Goal: Task Accomplishment & Management: Manage account settings

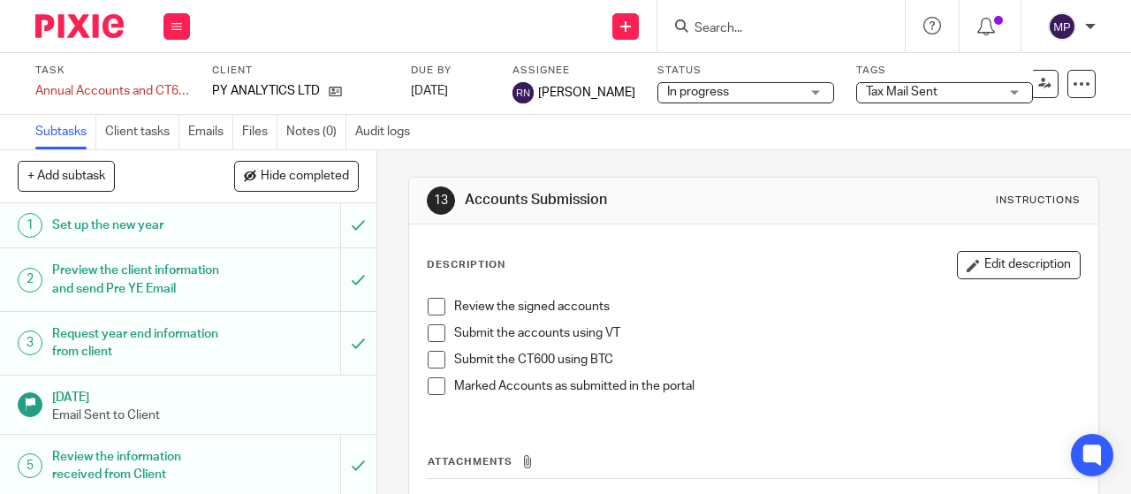
scroll to position [587, 0]
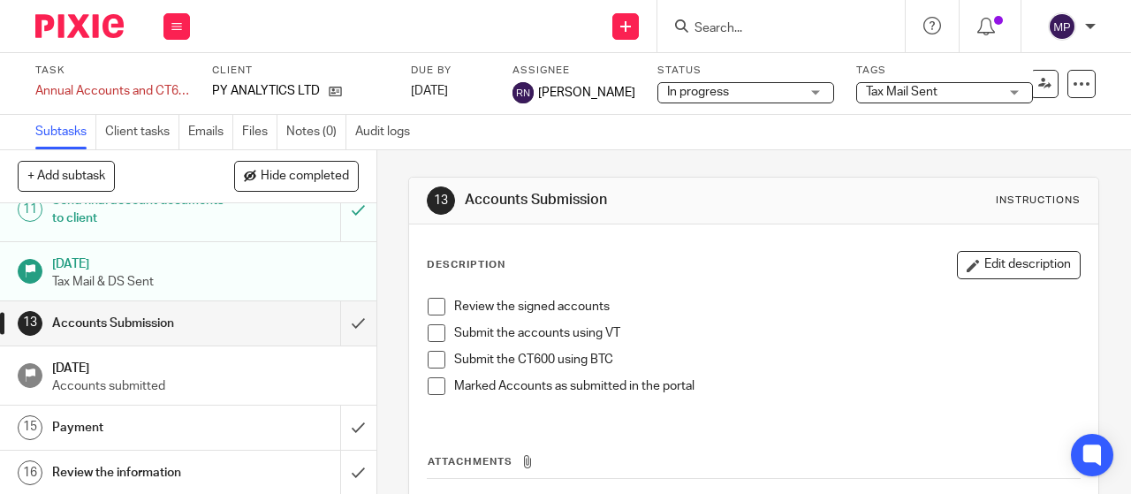
click at [741, 29] on input "Search" at bounding box center [772, 29] width 159 height 16
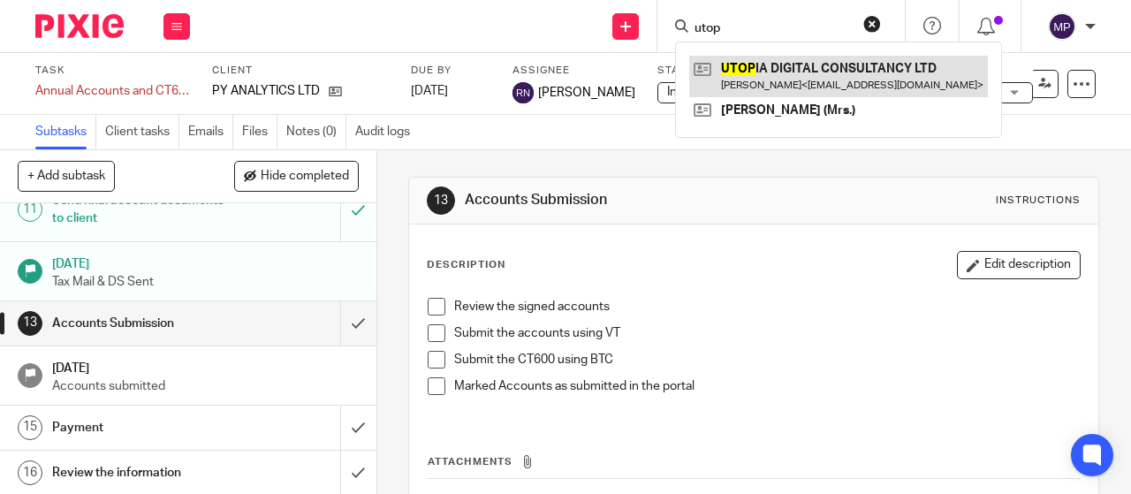
type input "utop"
click at [762, 59] on link at bounding box center [838, 76] width 299 height 41
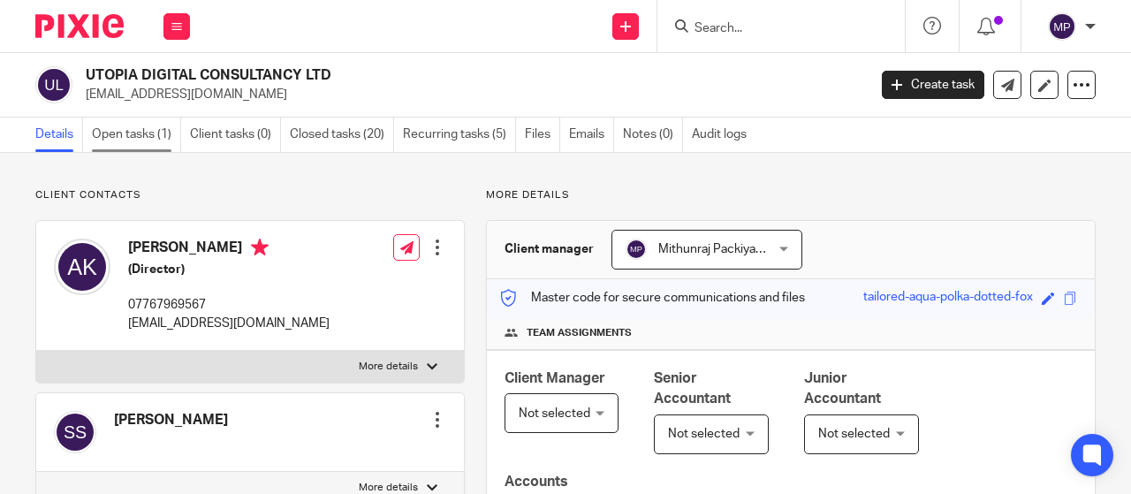
click at [146, 131] on link "Open tasks (1)" at bounding box center [136, 135] width 89 height 34
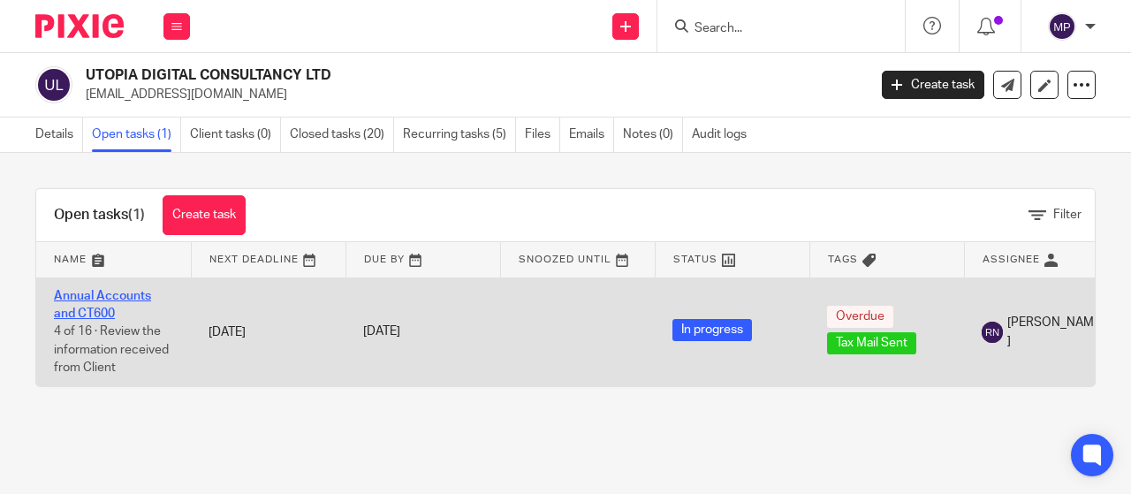
click at [103, 298] on link "Annual Accounts and CT600" at bounding box center [102, 305] width 97 height 30
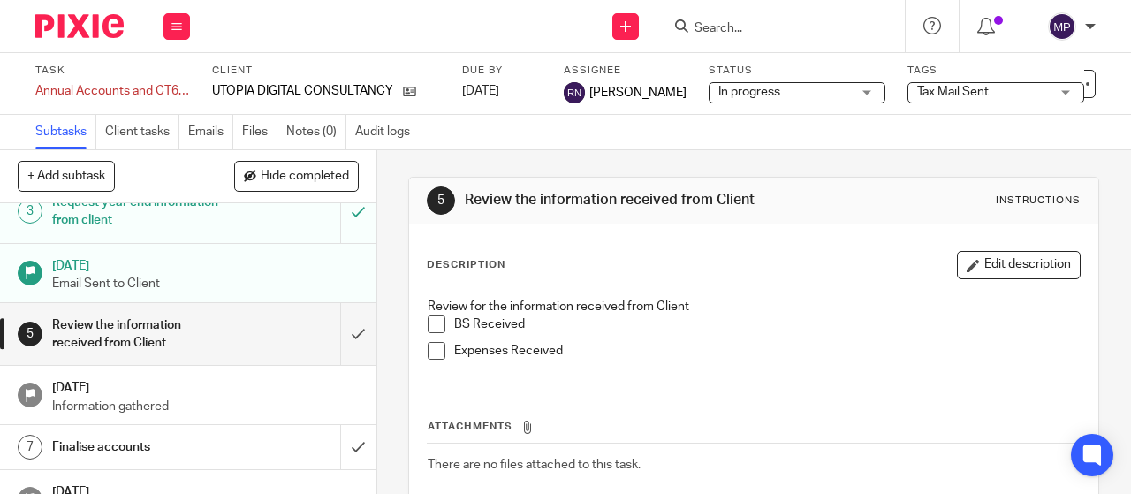
scroll to position [134, 0]
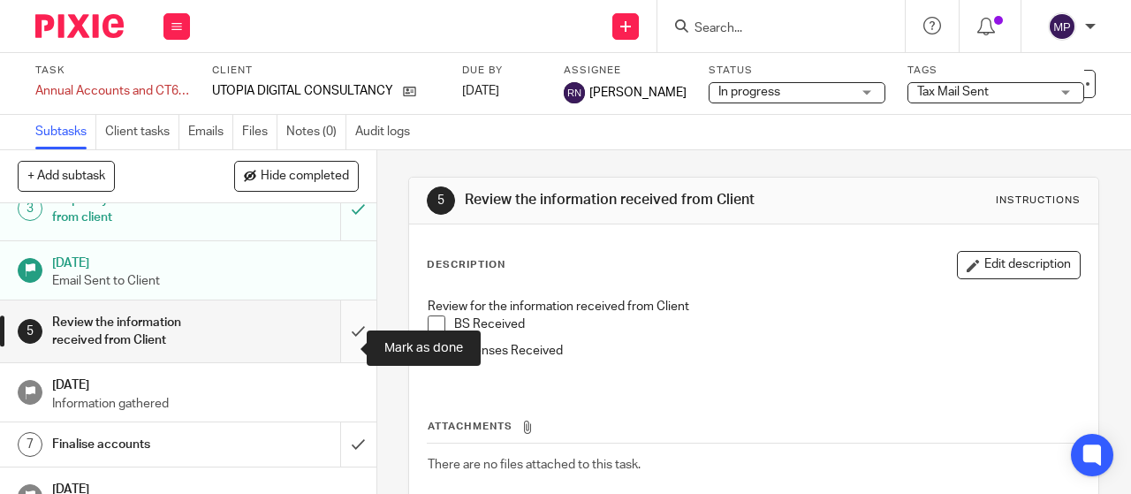
click at [335, 363] on input "submit" at bounding box center [188, 332] width 377 height 63
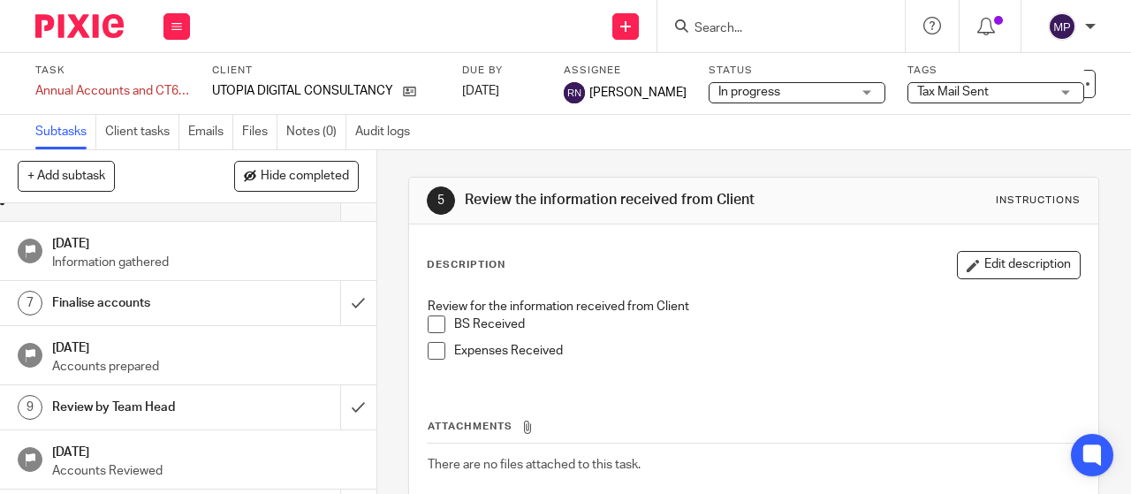
scroll to position [278, 0]
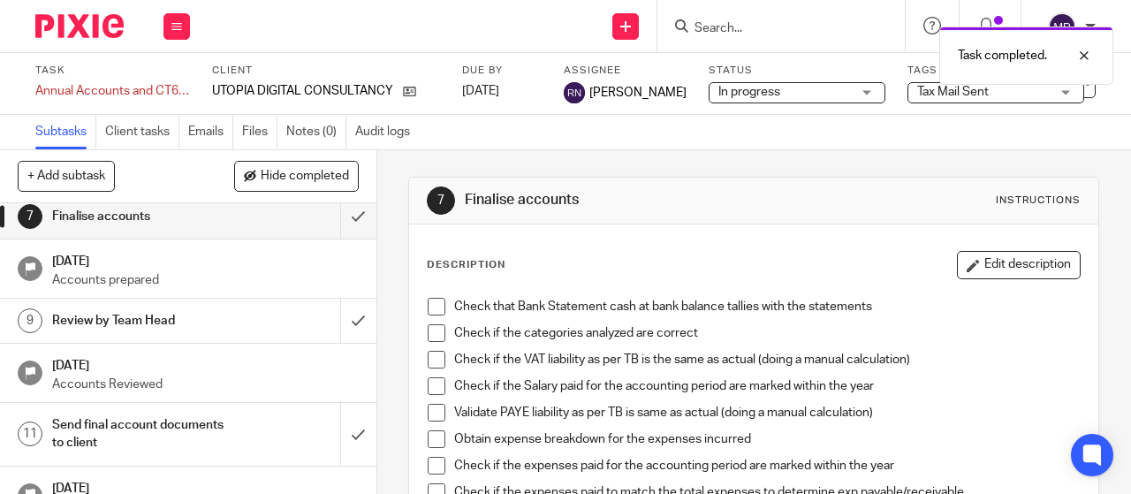
scroll to position [362, 0]
click at [320, 238] on link "7 Finalise accounts" at bounding box center [170, 216] width 340 height 44
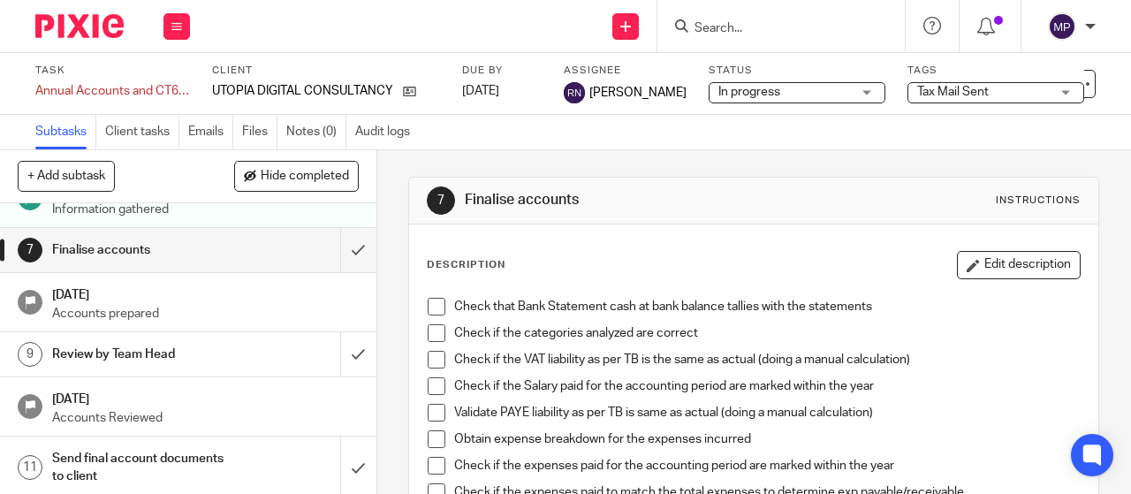
scroll to position [326, 0]
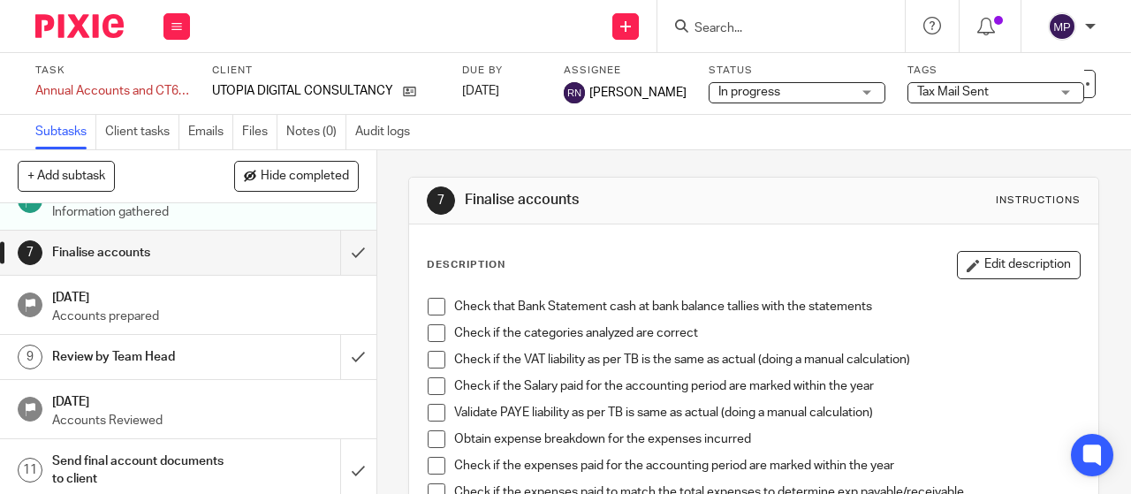
click at [321, 230] on link "[DATE] Information gathered" at bounding box center [188, 200] width 377 height 58
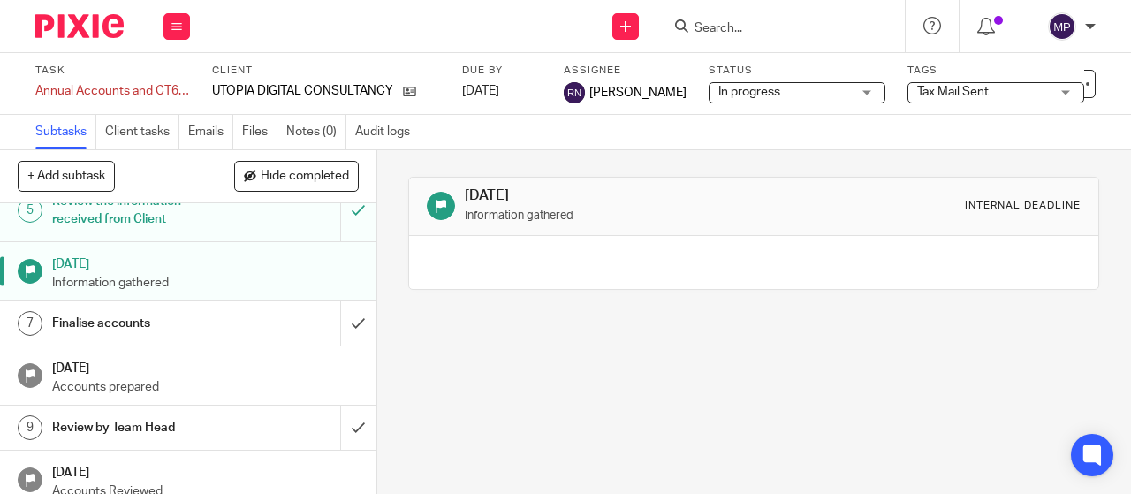
scroll to position [255, 0]
click at [337, 343] on input "submit" at bounding box center [188, 324] width 377 height 44
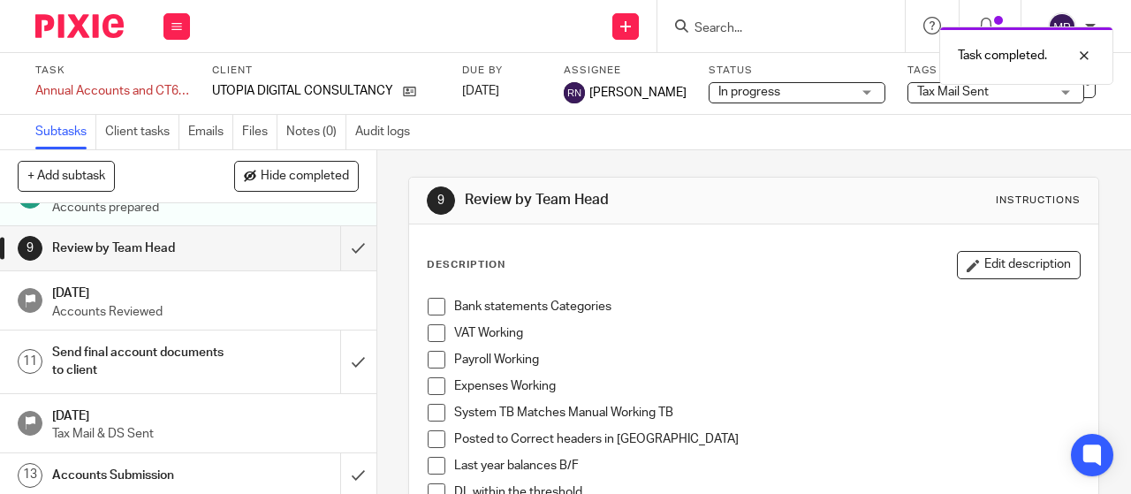
scroll to position [432, 0]
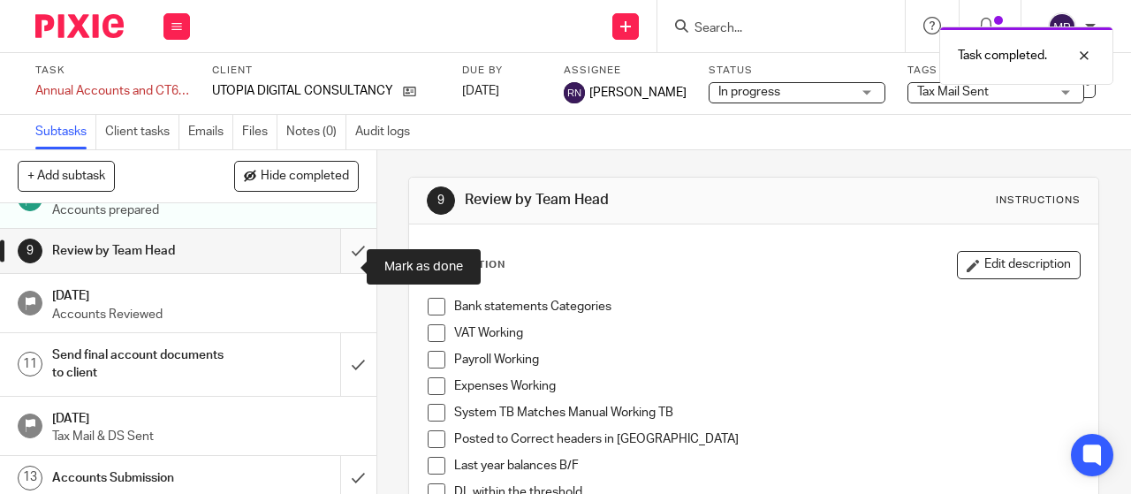
click at [332, 273] on input "submit" at bounding box center [188, 251] width 377 height 44
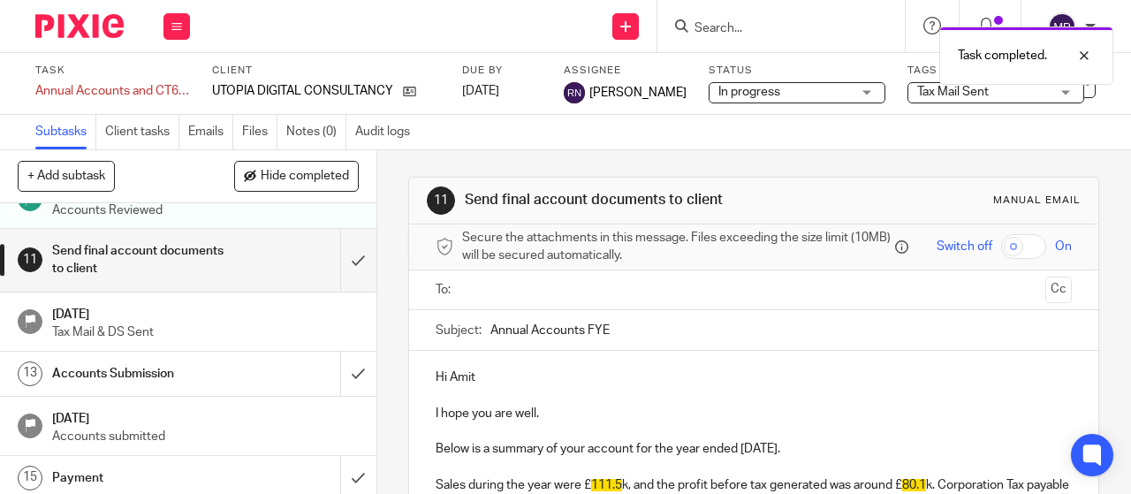
scroll to position [536, 0]
click at [335, 272] on input "submit" at bounding box center [188, 261] width 377 height 63
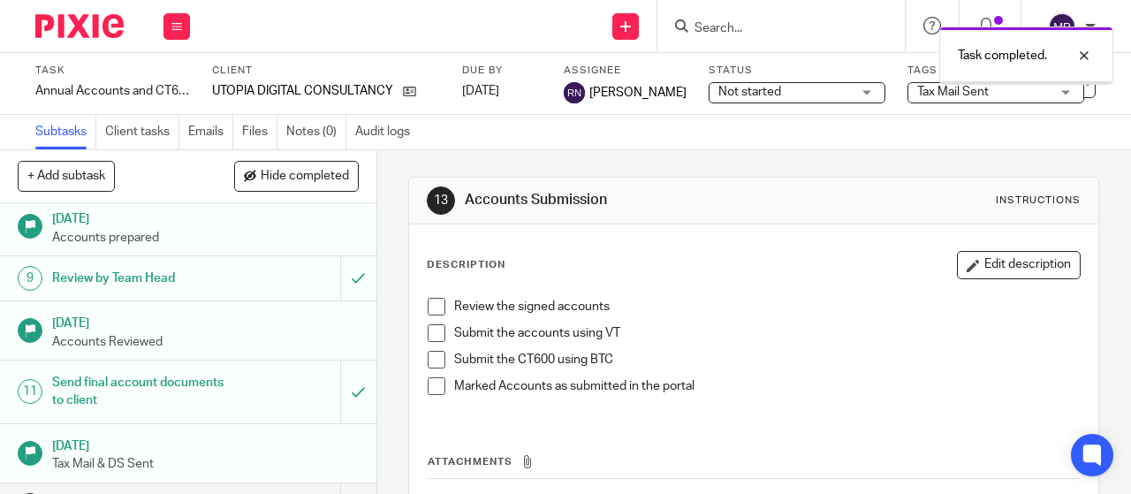
scroll to position [602, 0]
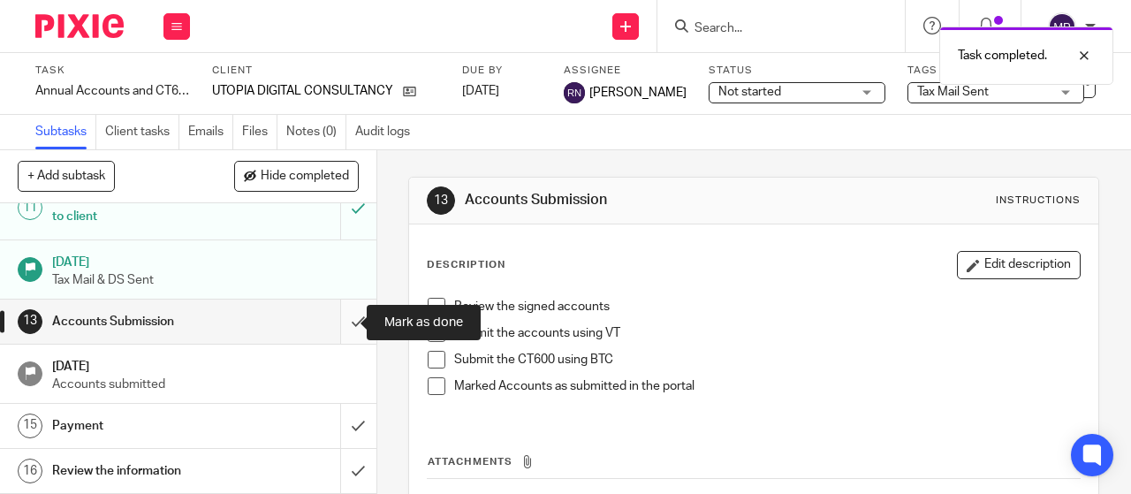
click at [344, 322] on input "submit" at bounding box center [188, 322] width 377 height 44
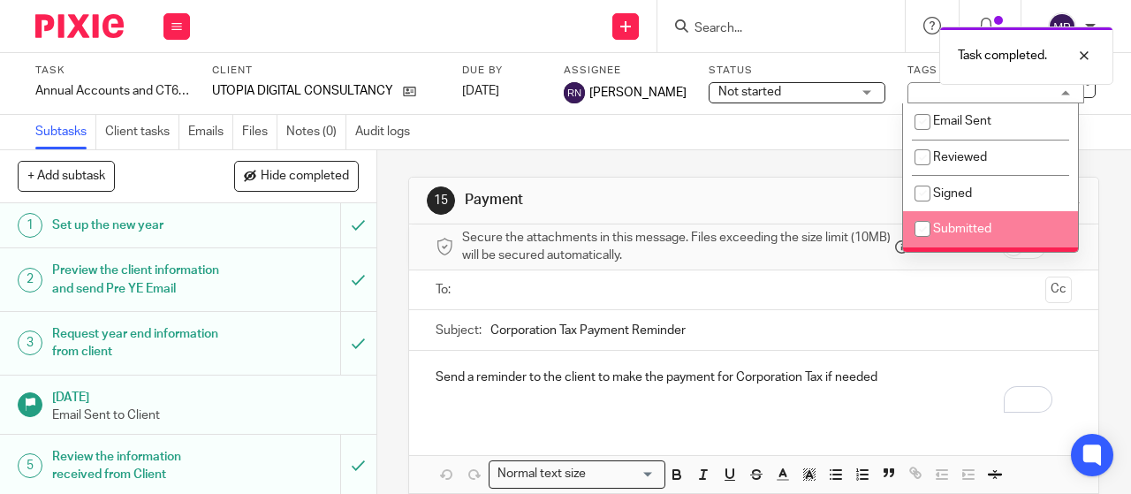
click at [948, 232] on span "Submitted" at bounding box center [962, 229] width 58 height 12
checkbox input "true"
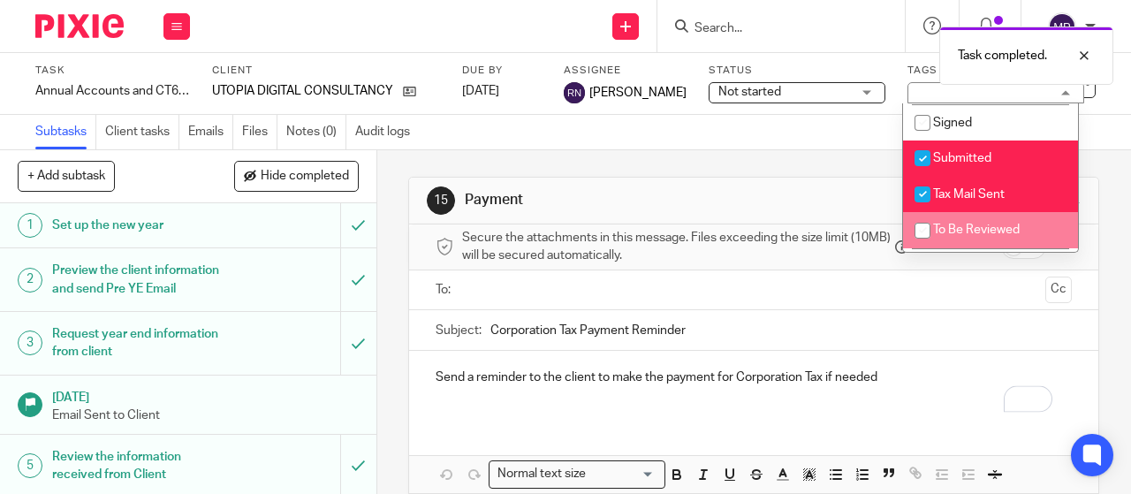
scroll to position [72, 0]
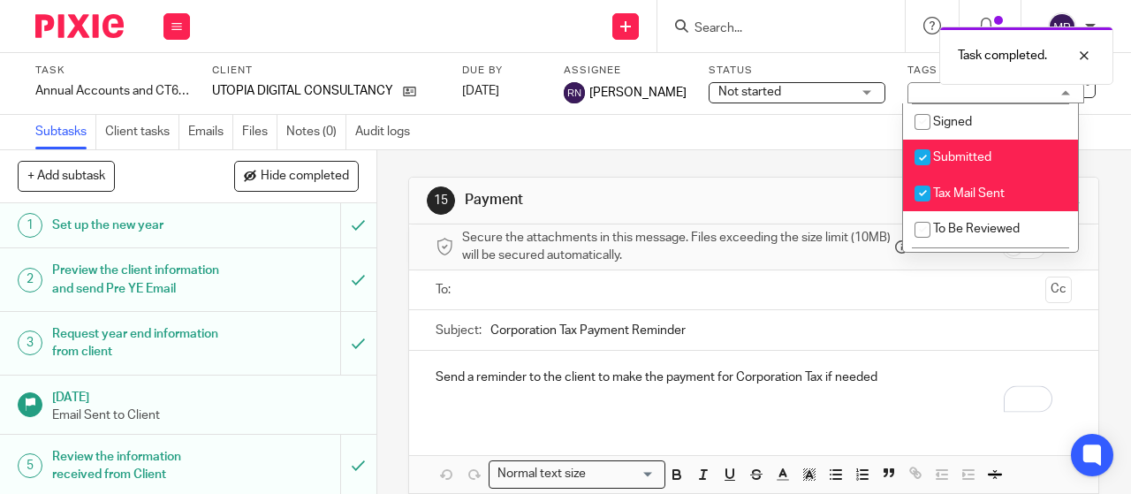
click at [936, 195] on input "checkbox" at bounding box center [923, 194] width 34 height 34
checkbox input "false"
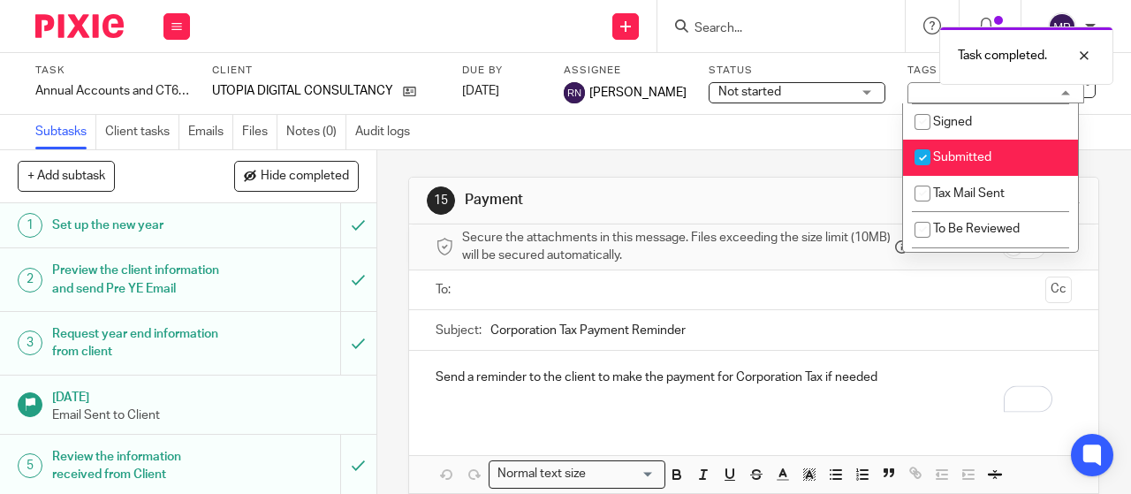
scroll to position [602, 0]
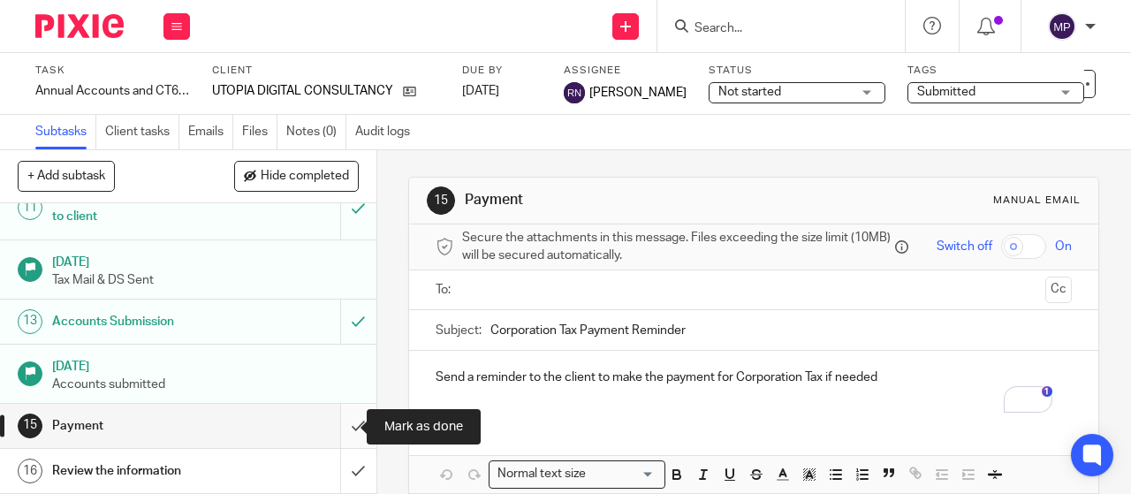
click at [338, 440] on input "submit" at bounding box center [188, 426] width 377 height 44
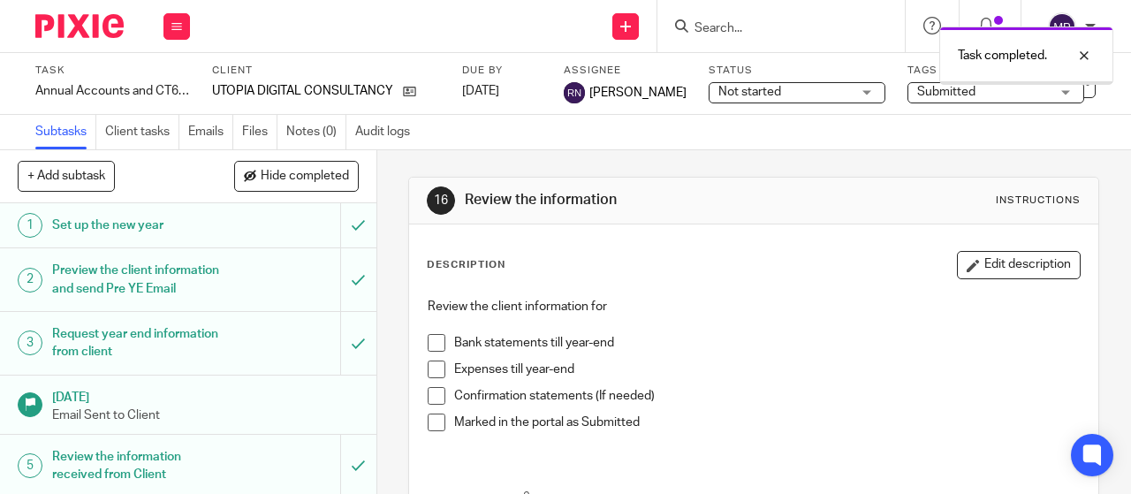
scroll to position [602, 0]
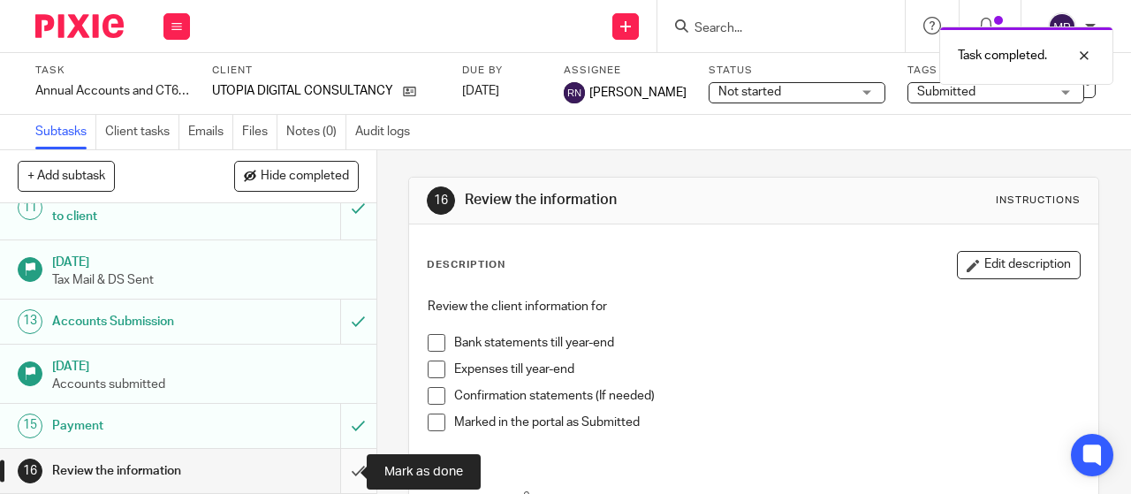
click at [343, 461] on input "submit" at bounding box center [188, 471] width 377 height 44
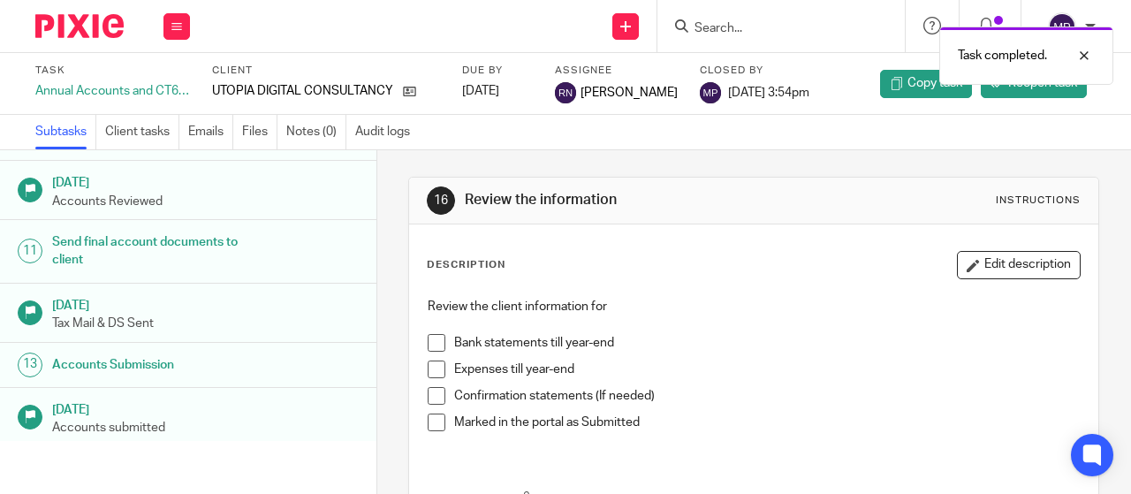
scroll to position [584, 0]
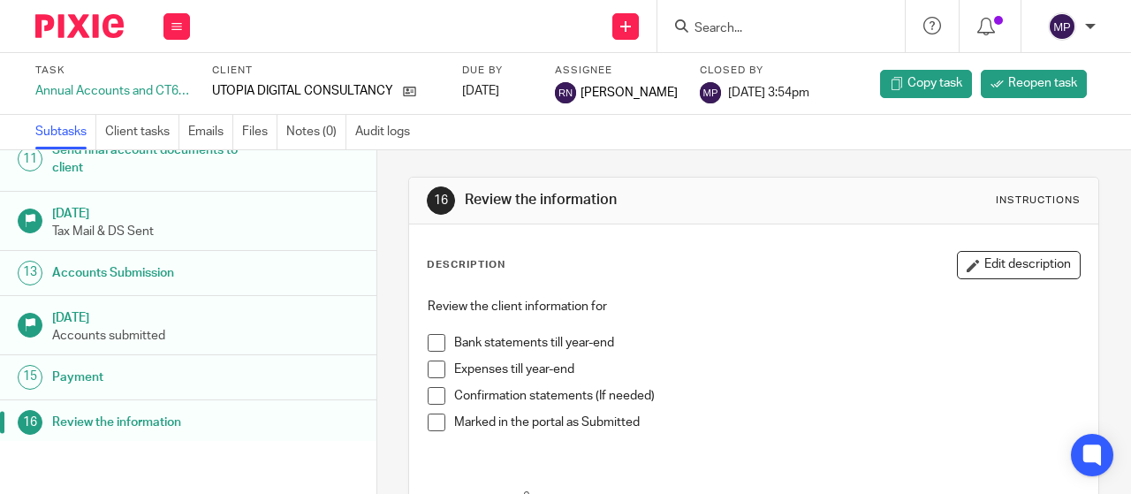
click at [712, 17] on form at bounding box center [787, 26] width 188 height 22
click at [712, 21] on input "Search" at bounding box center [772, 29] width 159 height 16
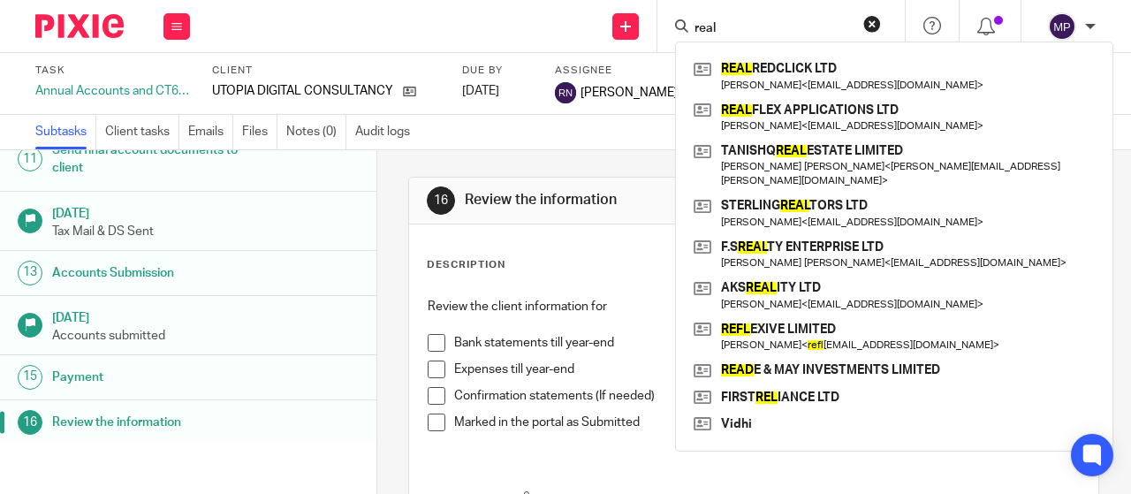
type input "real"
click button "submit" at bounding box center [0, 0] width 0 height 0
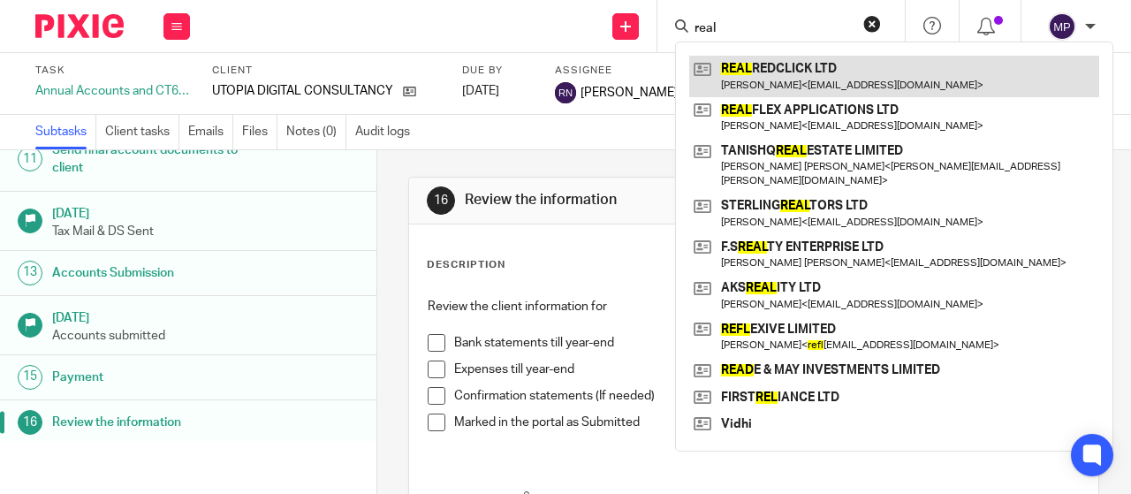
click at [776, 70] on link at bounding box center [894, 76] width 410 height 41
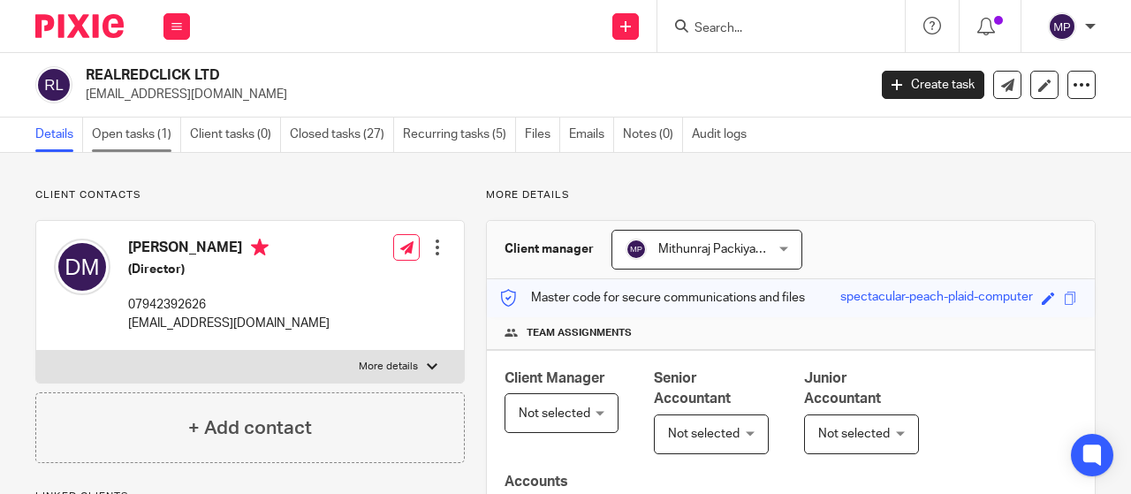
click at [108, 148] on link "Open tasks (1)" at bounding box center [136, 135] width 89 height 34
